Goal: Book appointment/travel/reservation

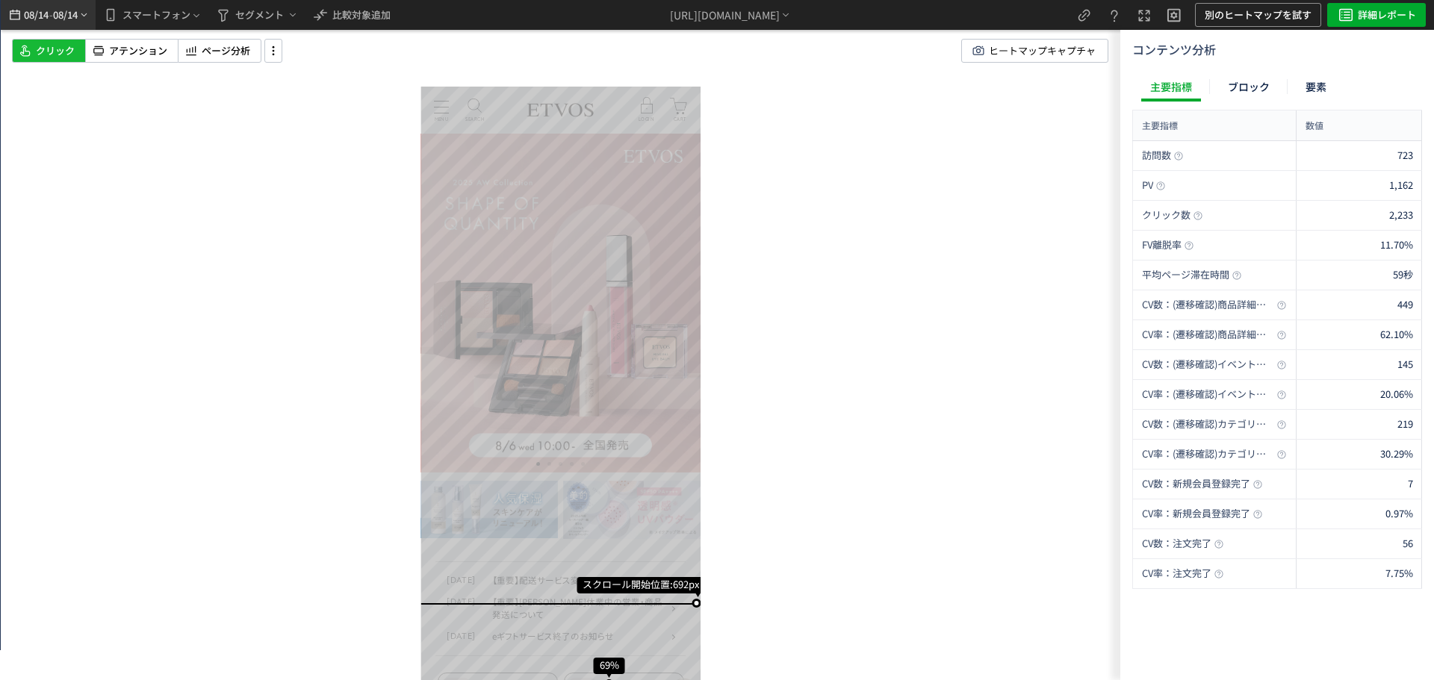
click at [77, 19] on span "08/14" at bounding box center [65, 15] width 25 height 30
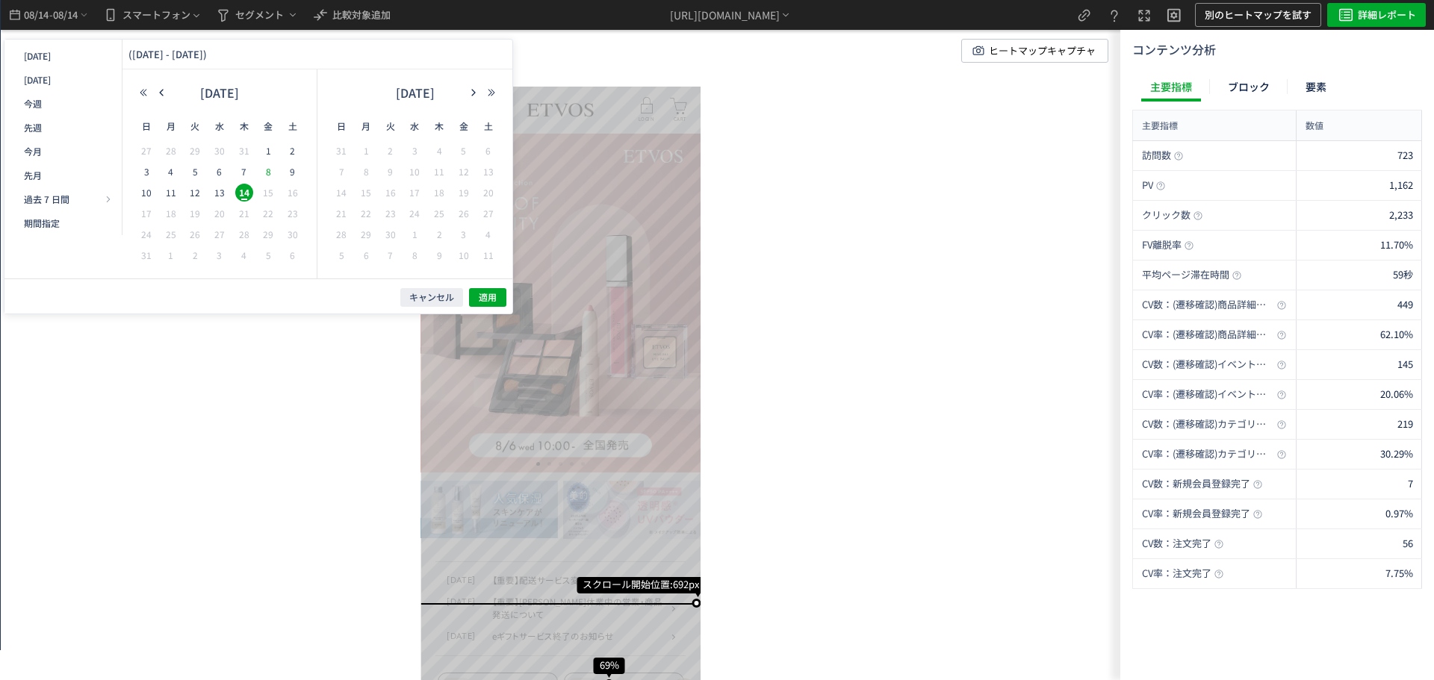
click at [273, 172] on span "8" at bounding box center [268, 172] width 18 height 18
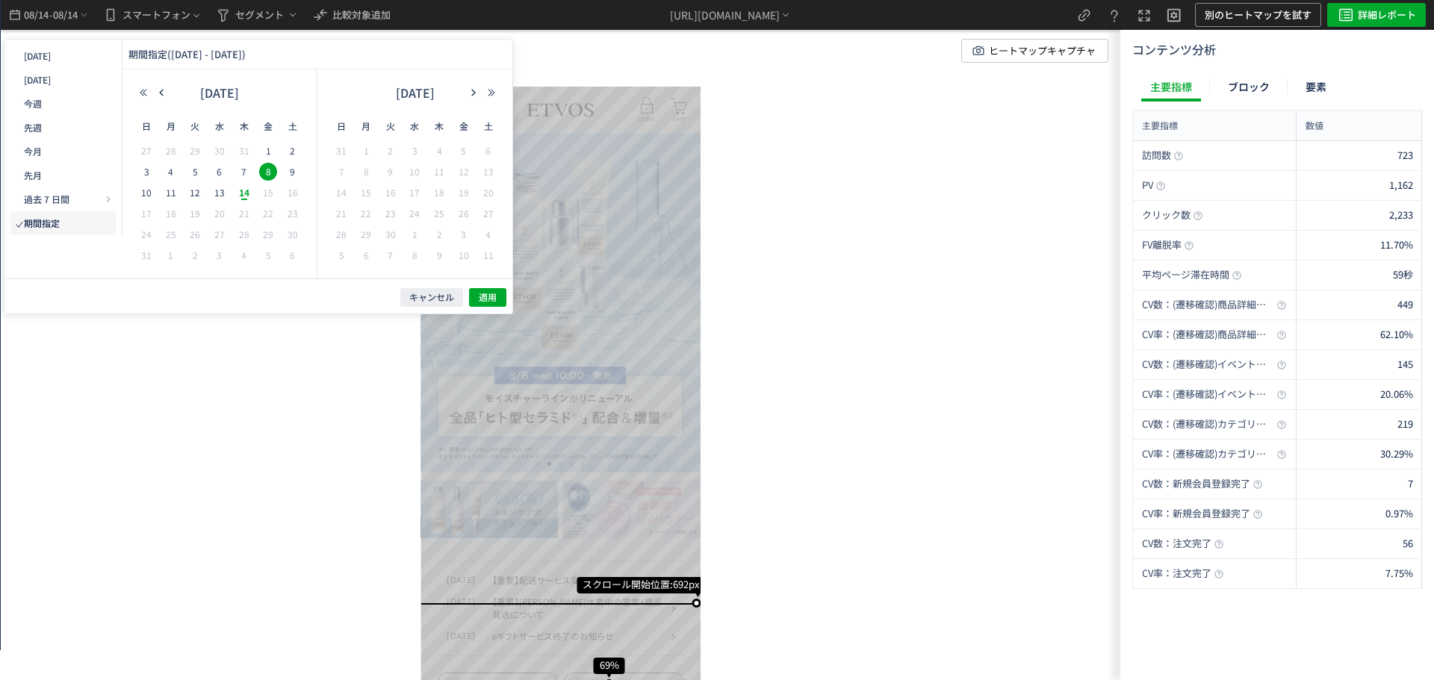
click at [243, 194] on span "14" at bounding box center [244, 193] width 18 height 18
click at [219, 197] on span "13" at bounding box center [220, 193] width 18 height 18
click at [244, 195] on span "14" at bounding box center [244, 193] width 18 height 18
drag, startPoint x: 412, startPoint y: 299, endPoint x: 423, endPoint y: 184, distance: 116.3
click at [410, 299] on span "キャンセル" at bounding box center [431, 297] width 45 height 13
